Goal: Task Accomplishment & Management: Use online tool/utility

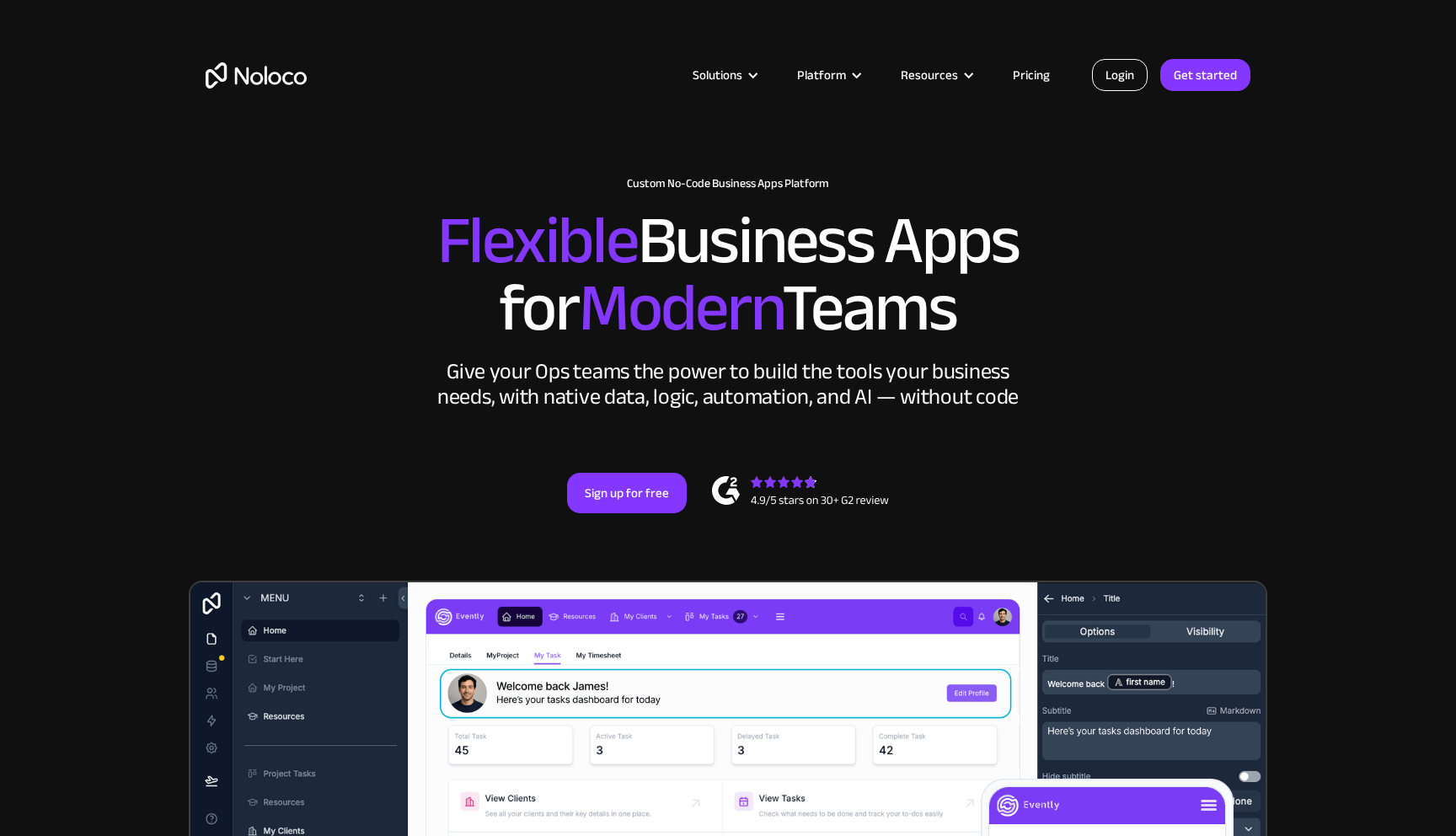
click at [1110, 72] on link "Login" at bounding box center [1119, 75] width 55 height 32
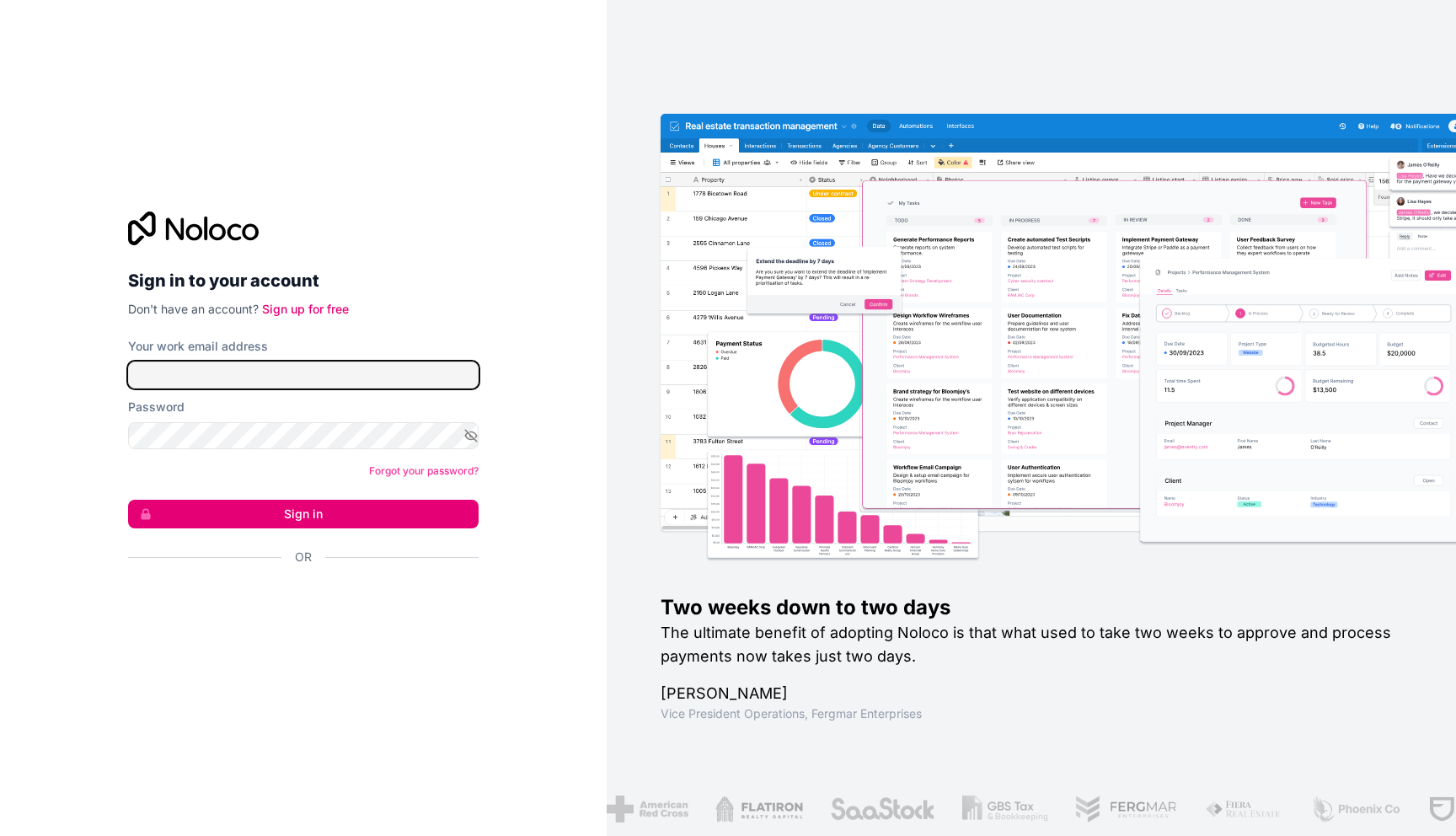
click at [357, 373] on input "Your work email address" at bounding box center [303, 375] width 351 height 27
type input "[EMAIL_ADDRESS][DOMAIN_NAME]"
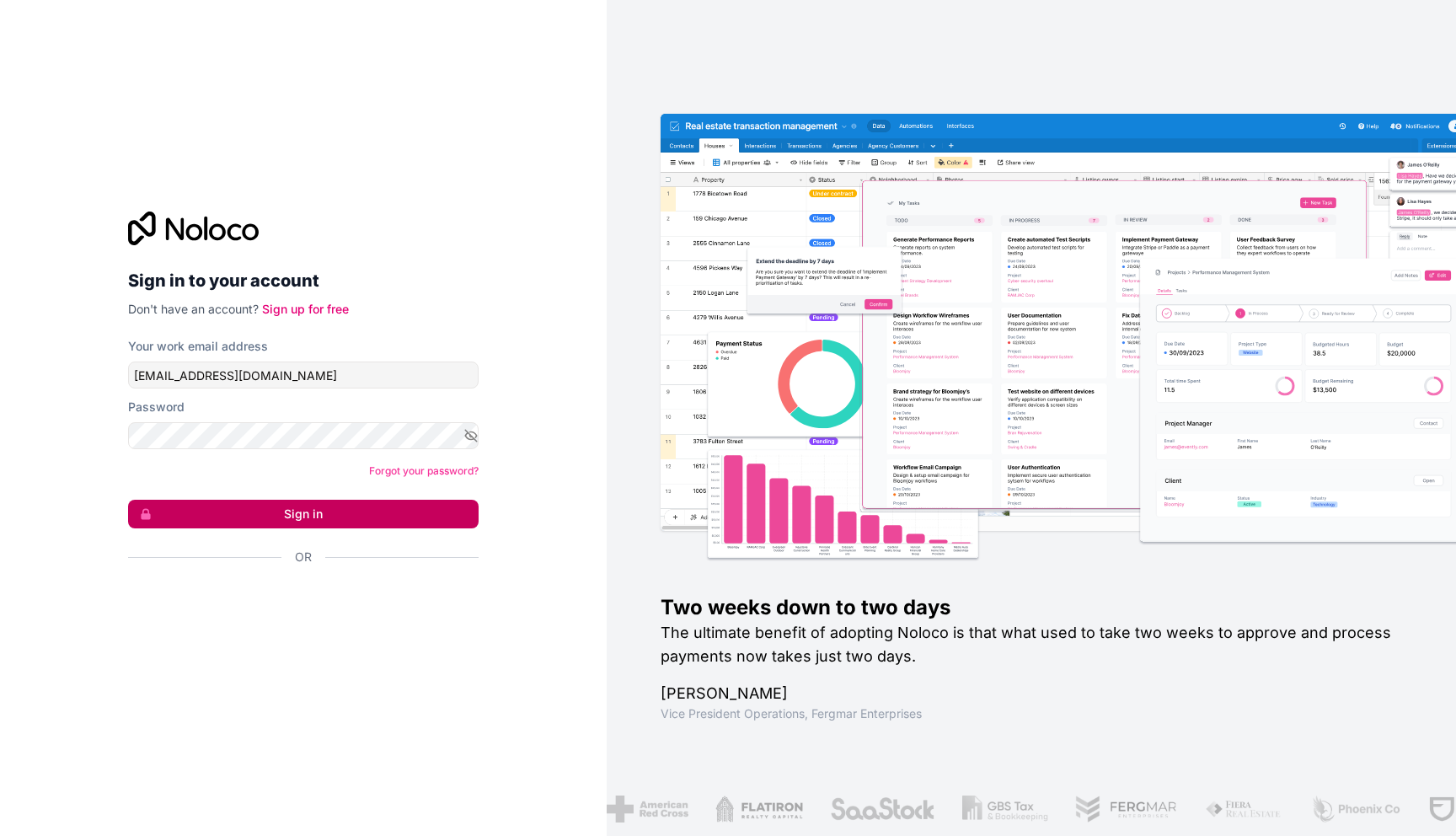
click at [290, 517] on button "Sign in" at bounding box center [303, 514] width 351 height 29
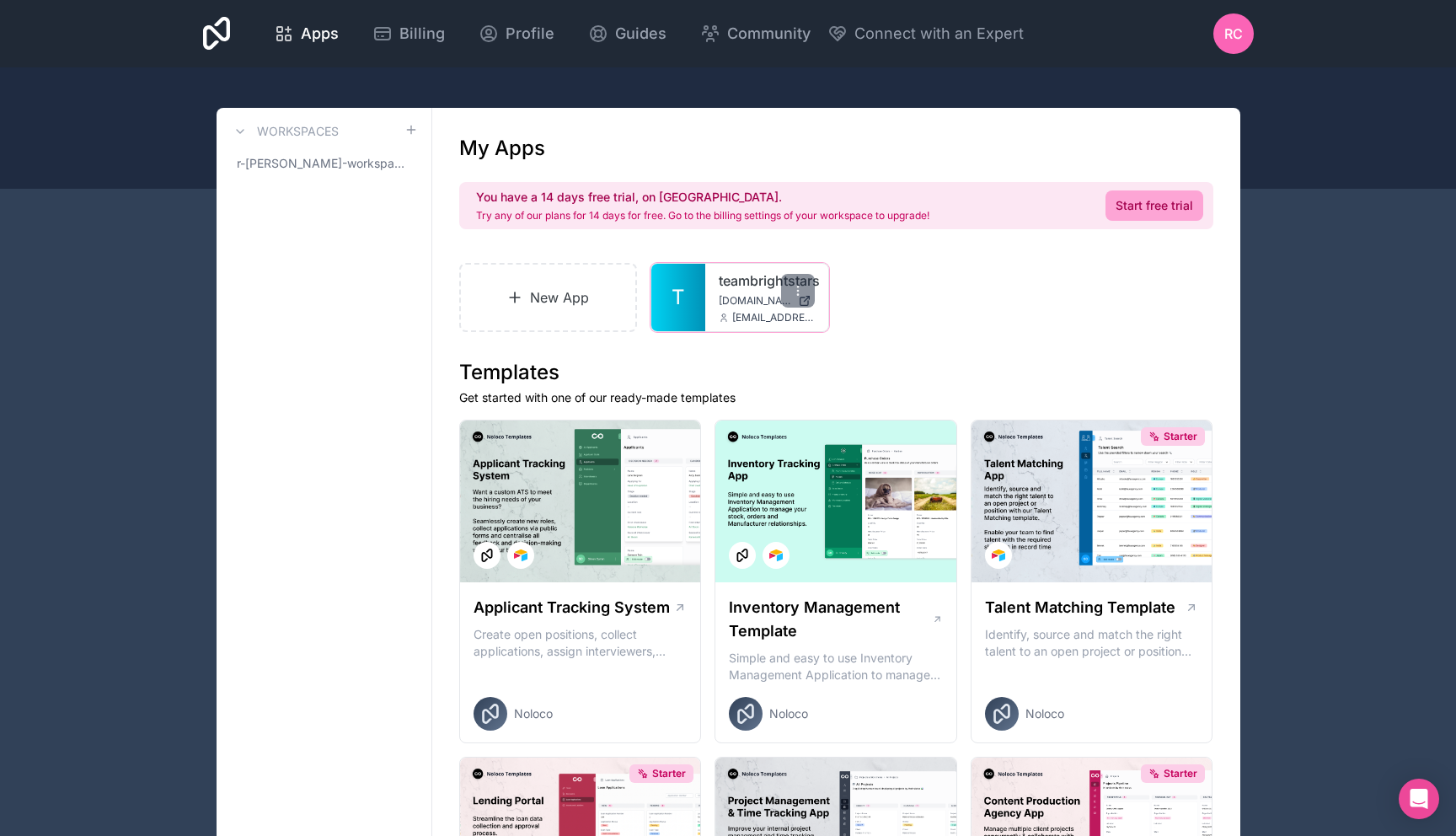
click at [739, 292] on div "teambrightstars [DOMAIN_NAME] [EMAIL_ADDRESS][DOMAIN_NAME]" at bounding box center [767, 297] width 123 height 68
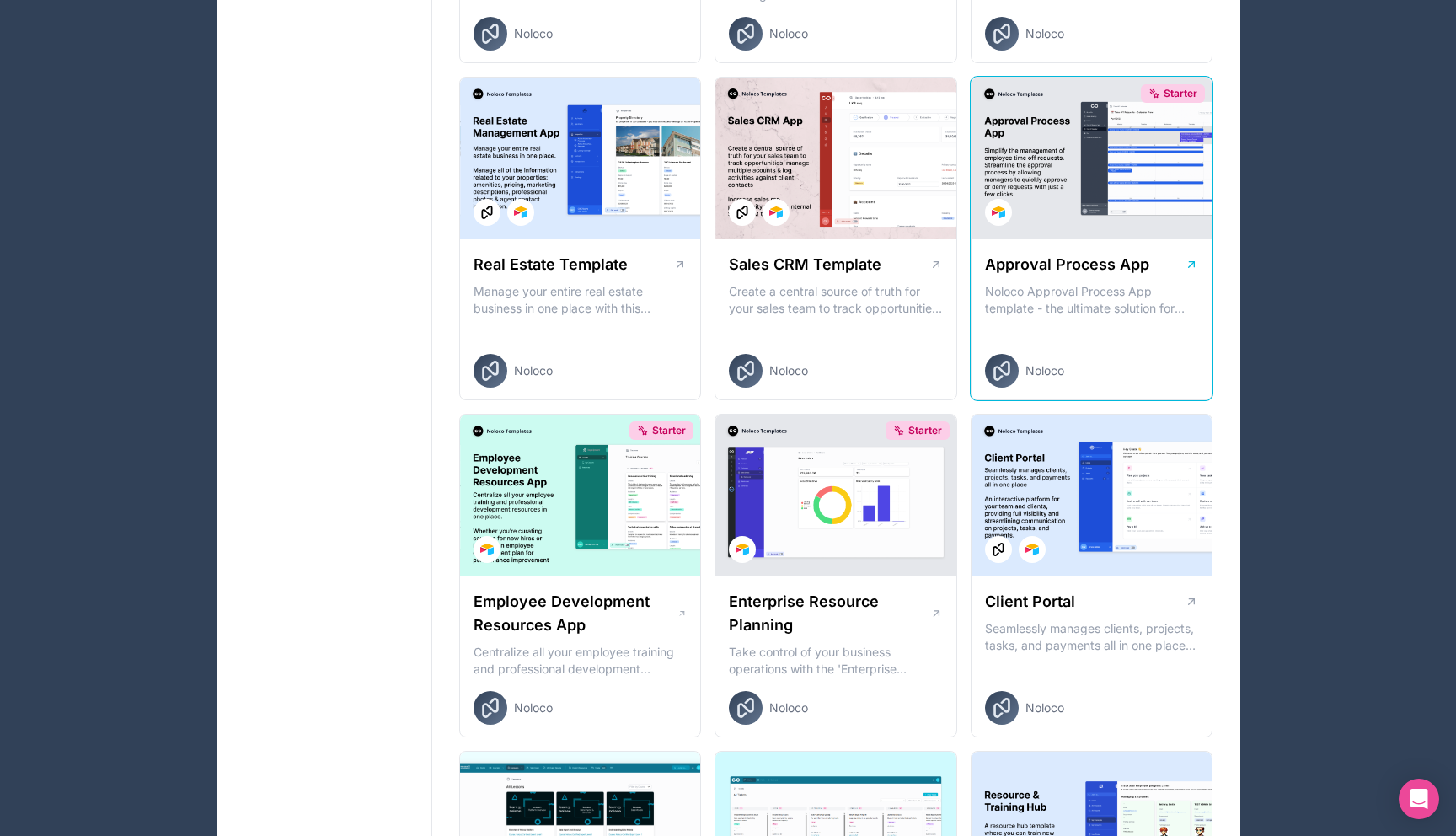
scroll to position [1019, 0]
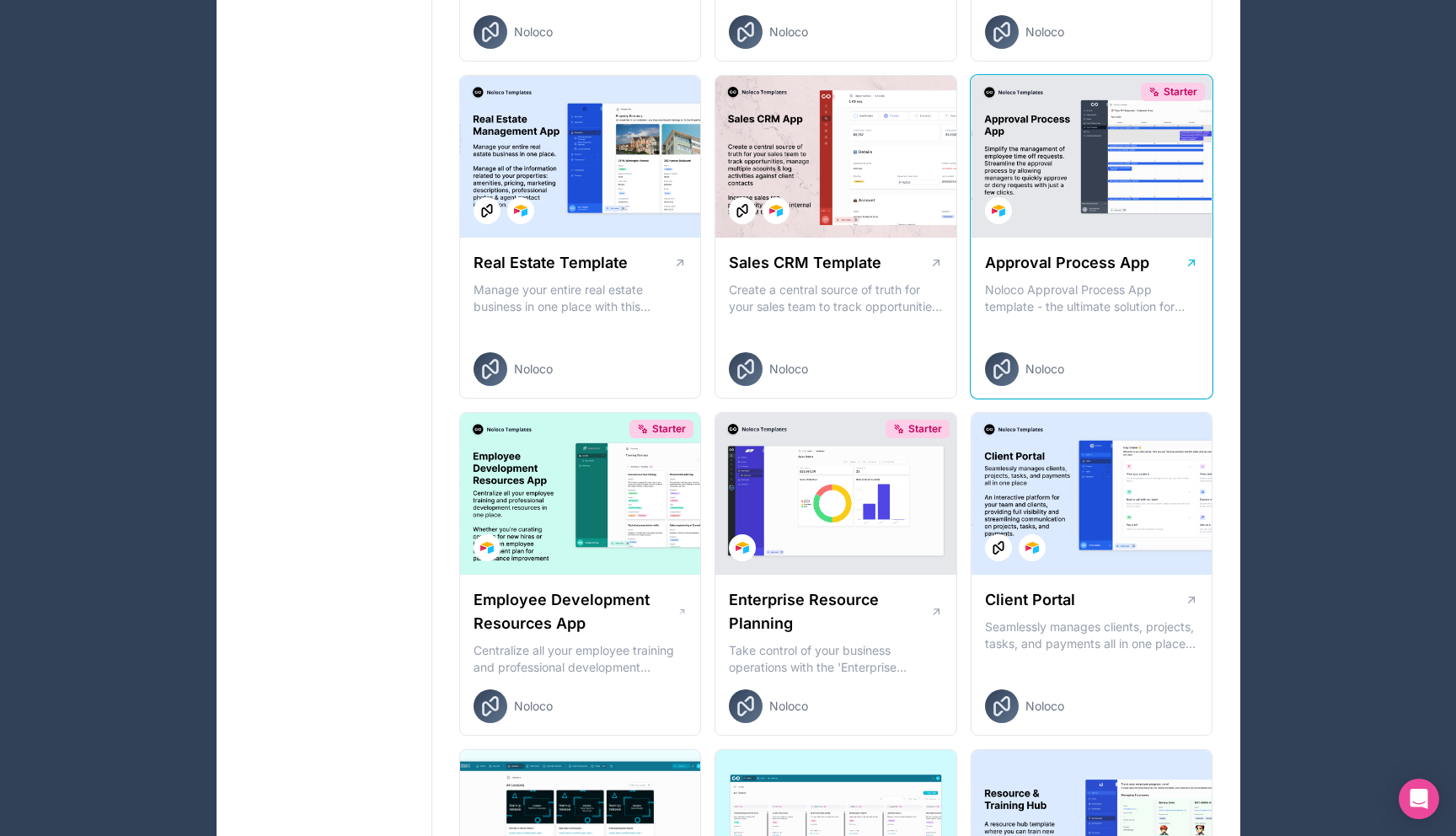
click at [1059, 442] on div at bounding box center [1092, 494] width 241 height 161
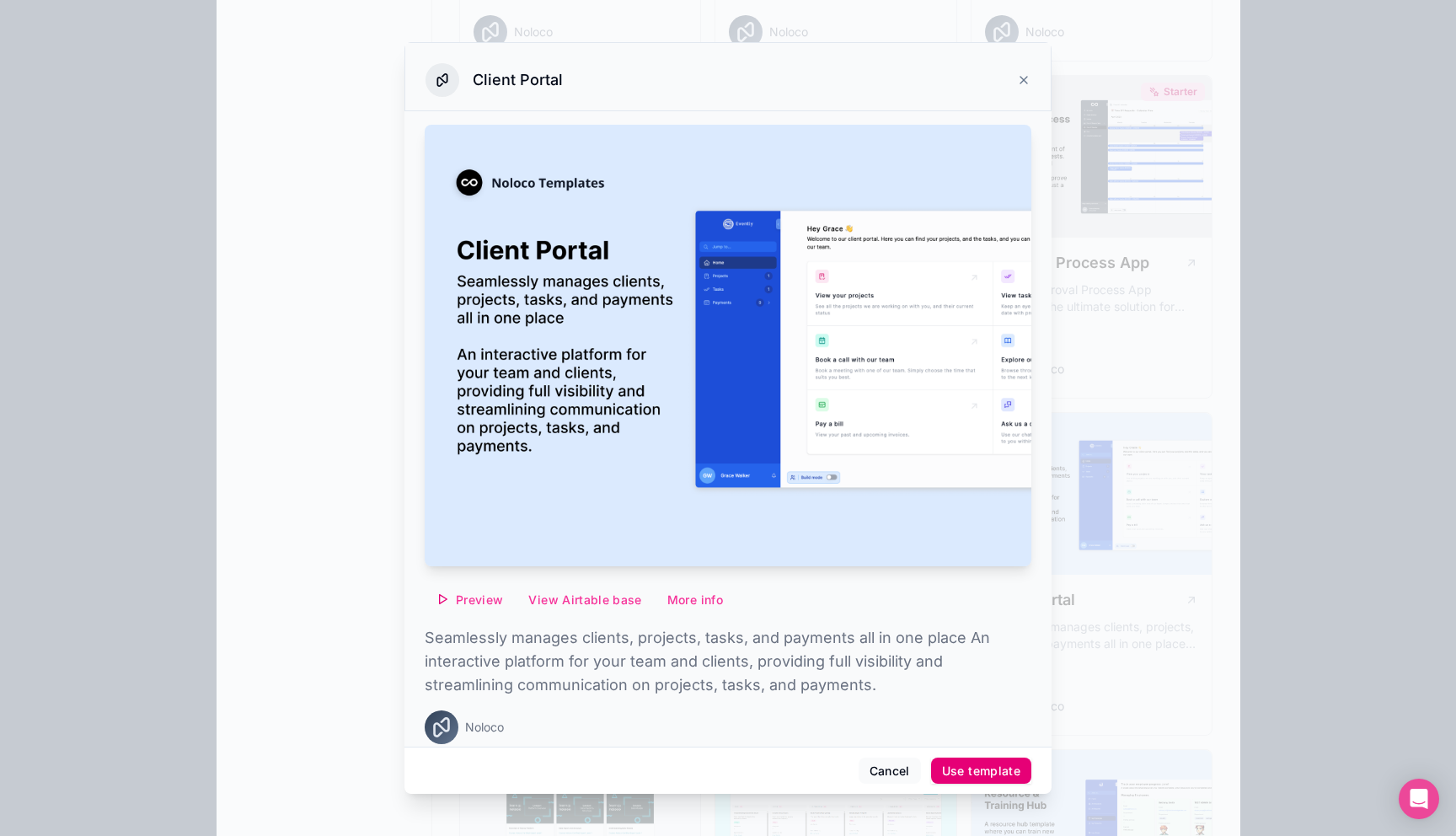
click at [956, 774] on div "Use template" at bounding box center [981, 771] width 78 height 15
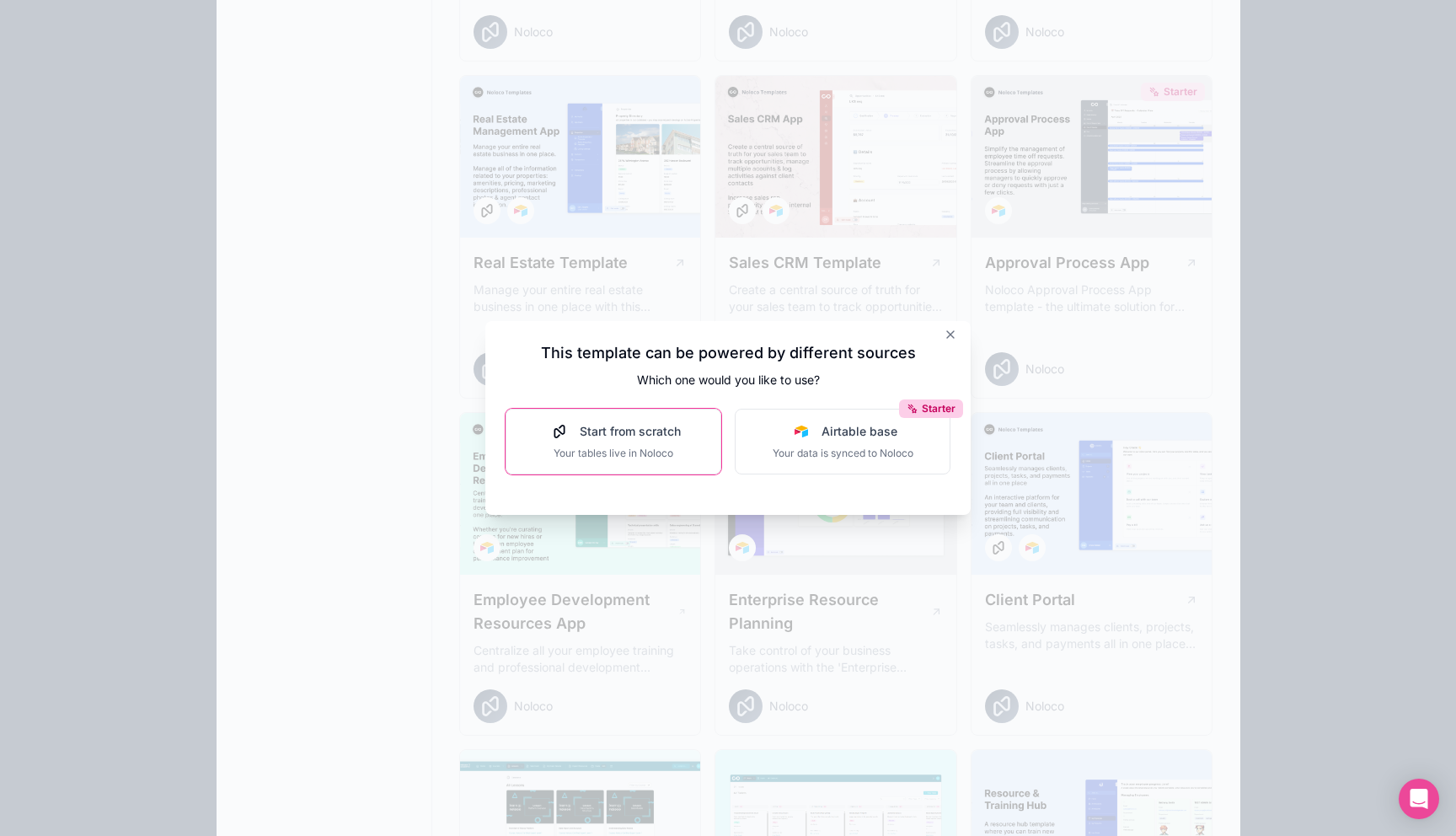
click at [624, 453] on span "Your tables live in Noloco" at bounding box center [614, 453] width 135 height 13
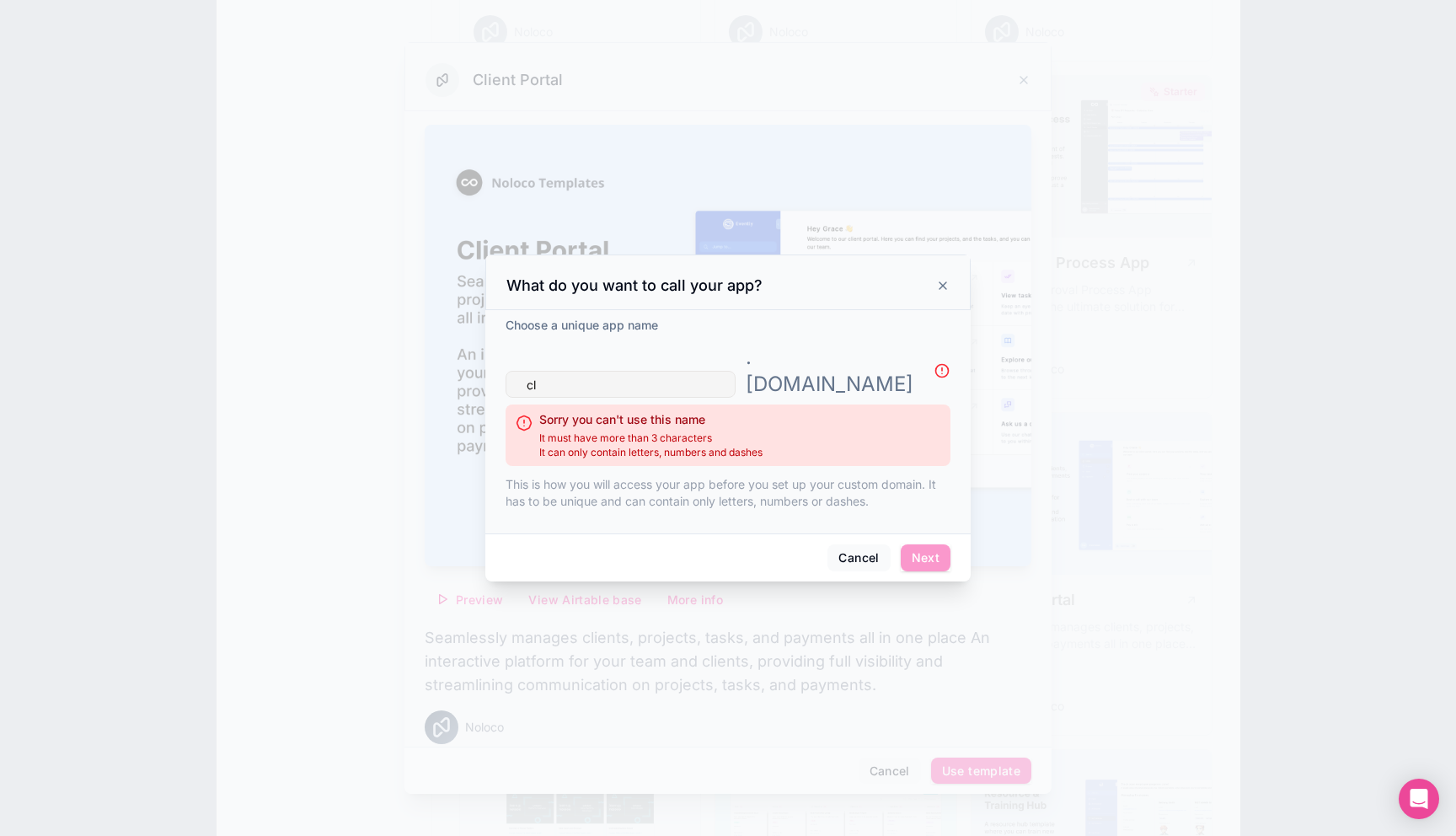
type input "c"
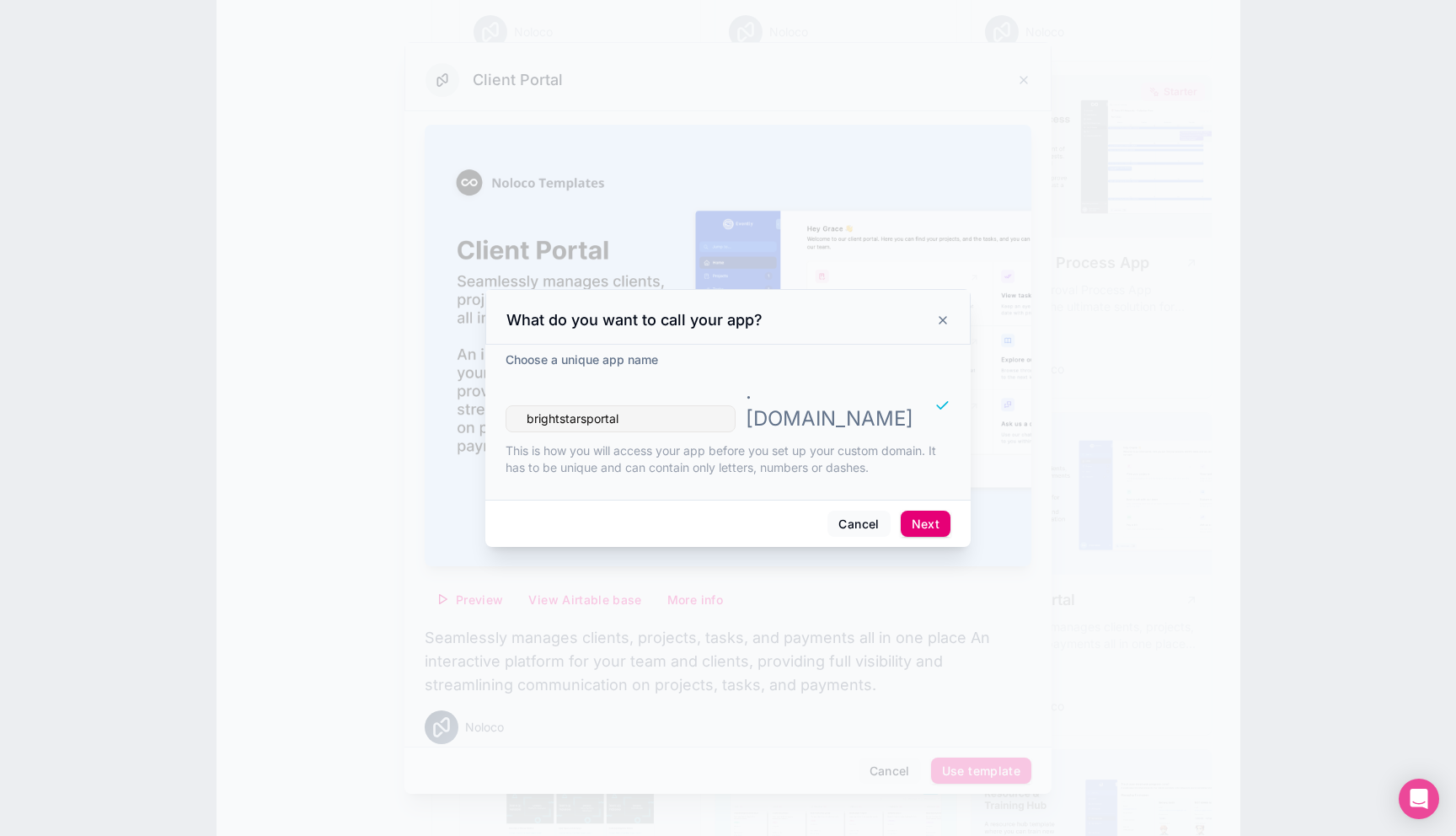
type input "brightstarsportal"
click at [936, 511] on button "Next" at bounding box center [925, 524] width 50 height 27
